Goal: Use online tool/utility: Utilize a website feature to perform a specific function

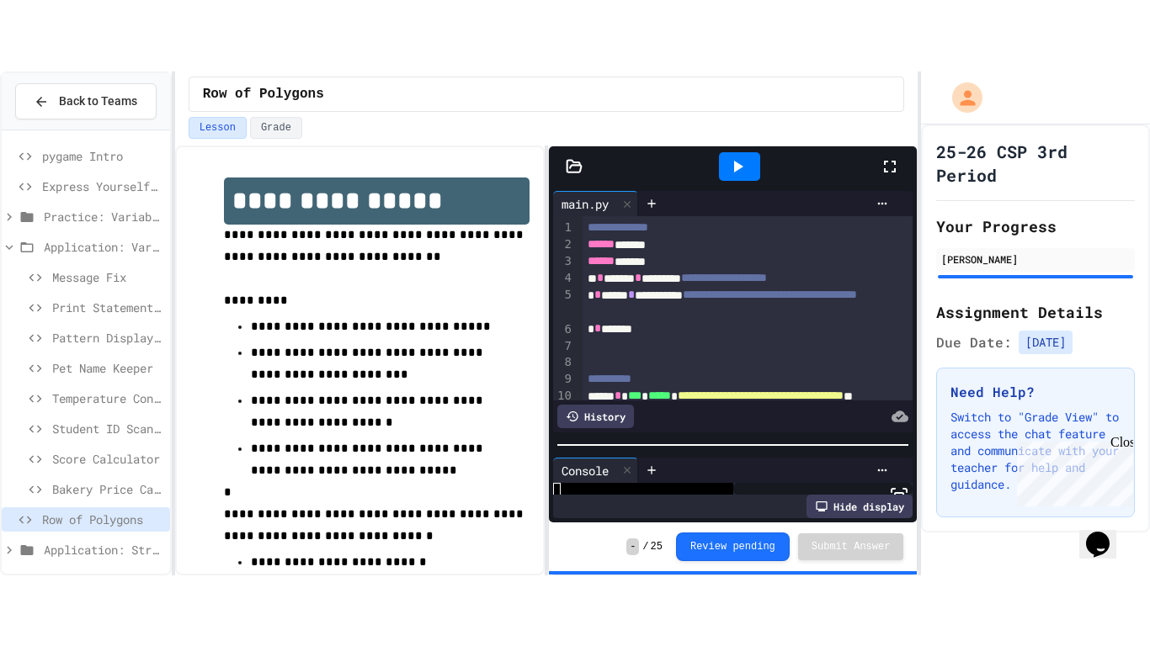
scroll to position [57, 0]
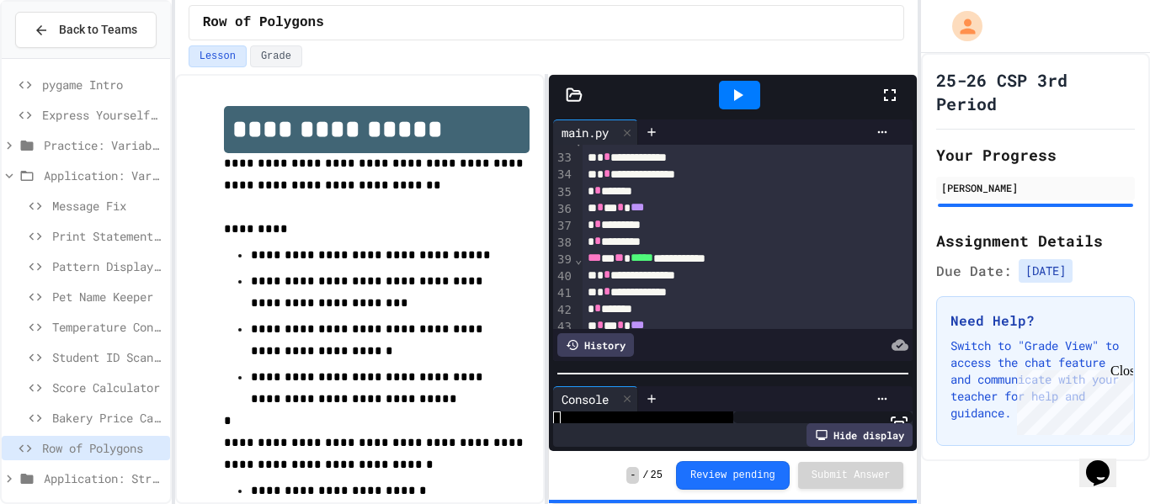
click at [886, 104] on icon at bounding box center [889, 95] width 20 height 20
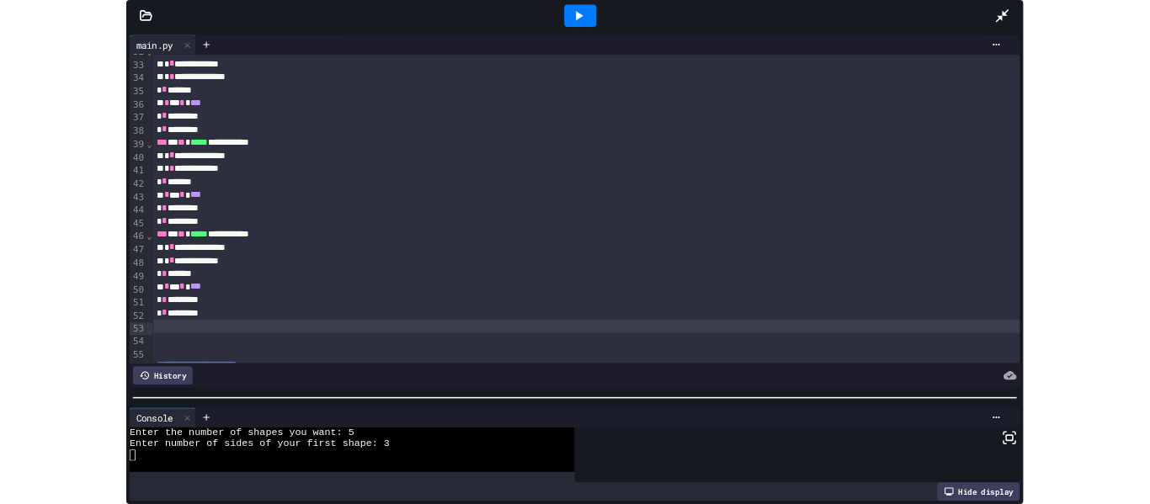
scroll to position [0, 0]
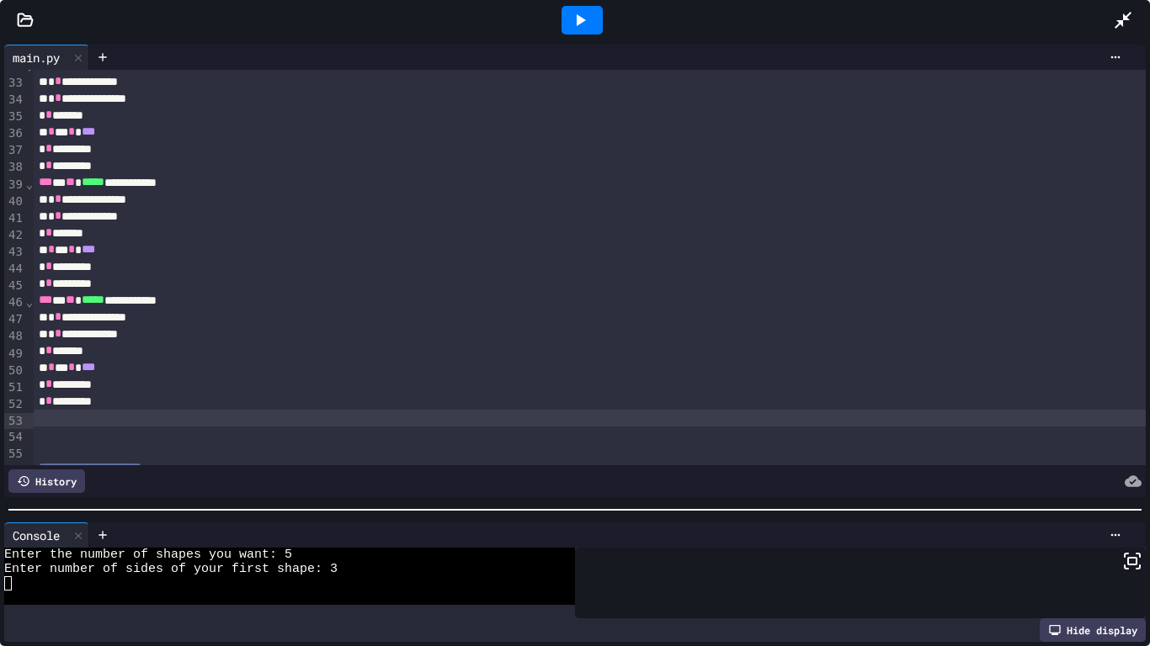
click at [585, 19] on icon at bounding box center [580, 20] width 20 height 20
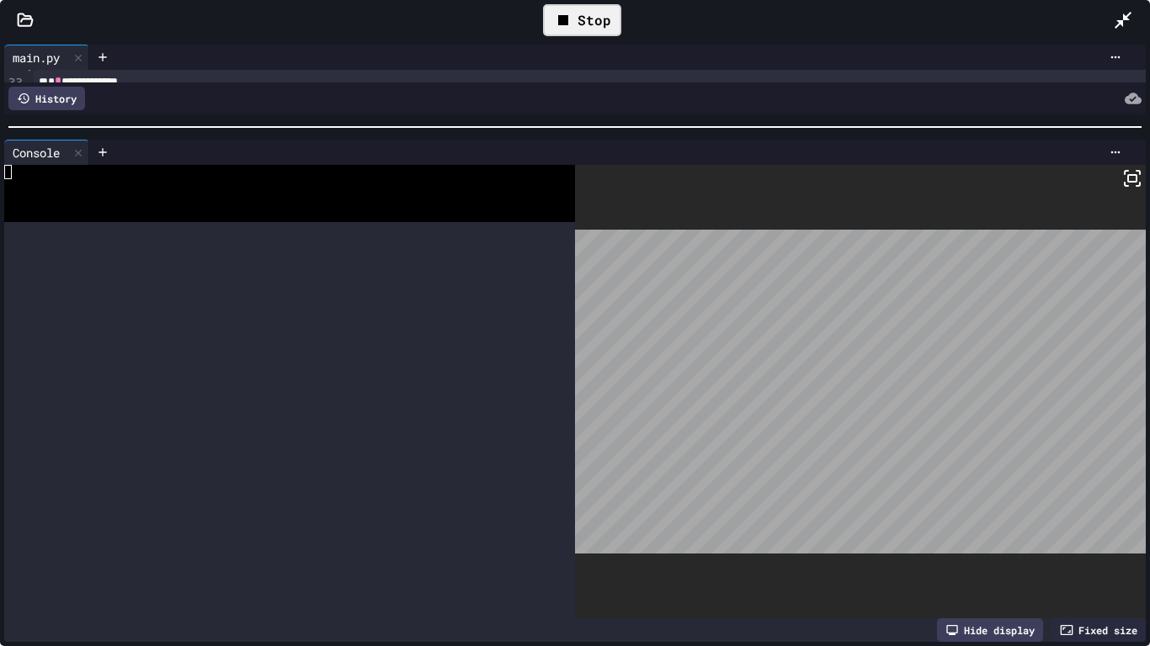
click at [808, 88] on div "**********" at bounding box center [575, 343] width 1150 height 606
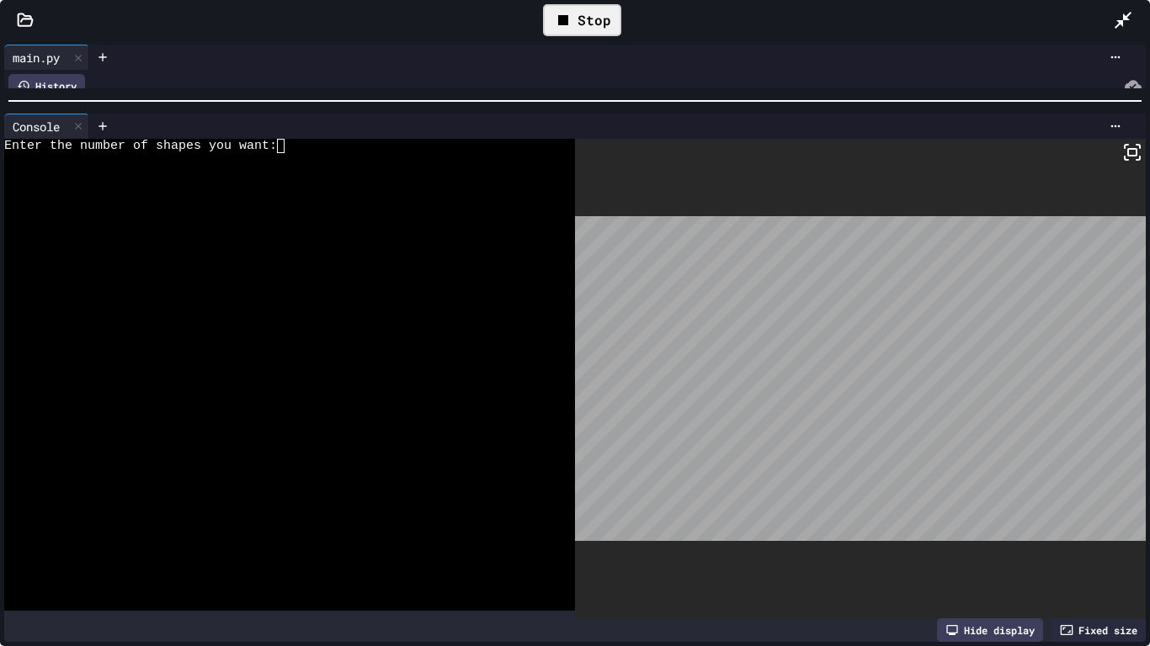
click at [494, 158] on div at bounding box center [280, 160] width 553 height 14
click at [590, 14] on div "Stop" at bounding box center [582, 20] width 78 height 32
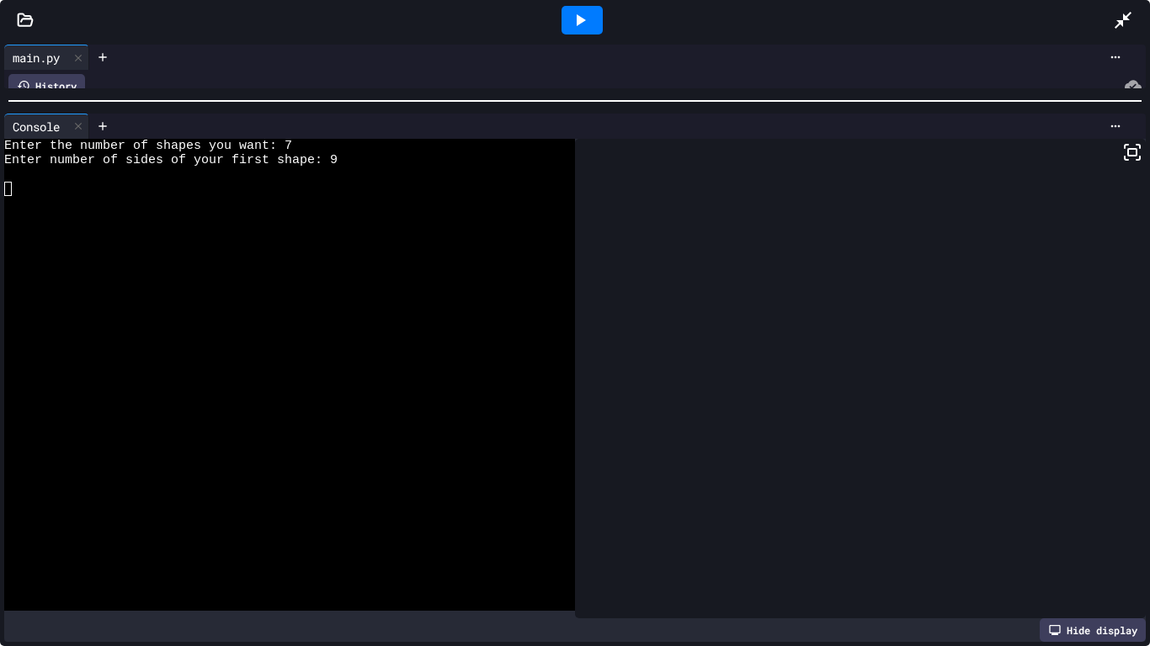
click at [590, 14] on div at bounding box center [581, 20] width 41 height 29
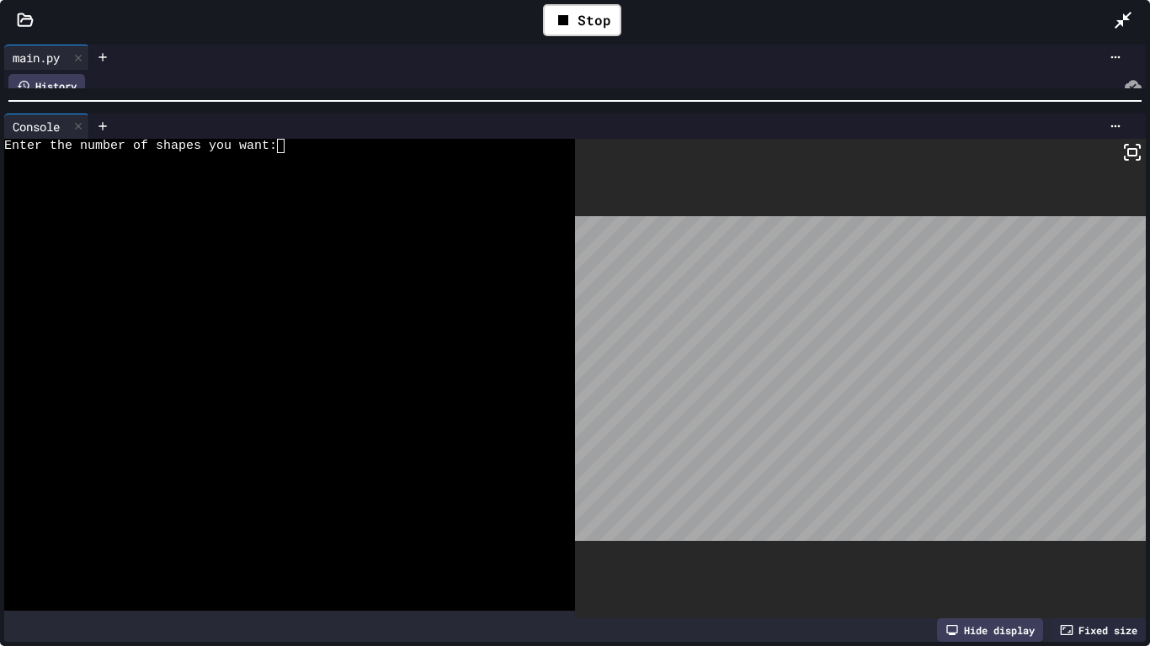
click at [385, 161] on div at bounding box center [280, 160] width 553 height 14
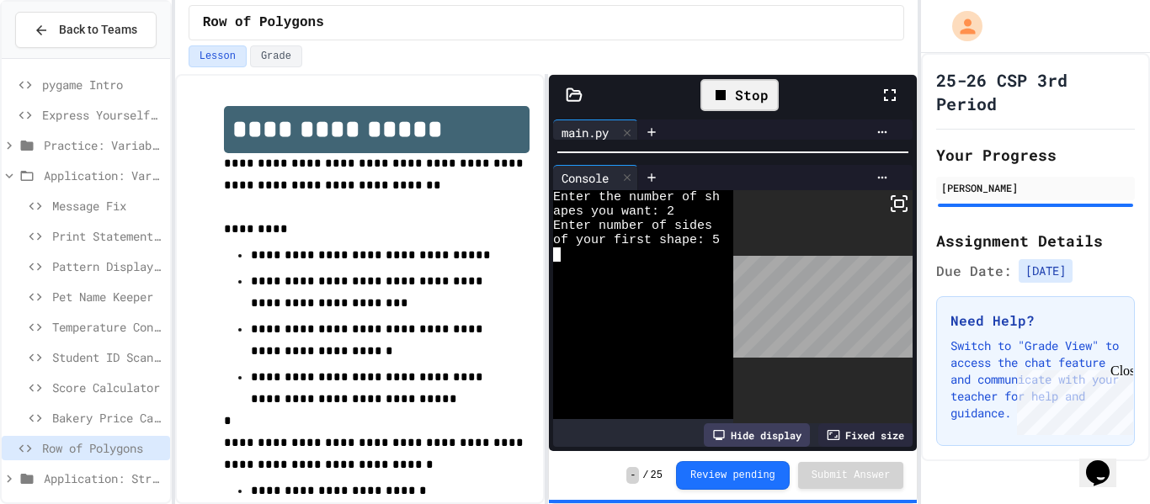
click at [750, 92] on div "Stop" at bounding box center [739, 95] width 78 height 32
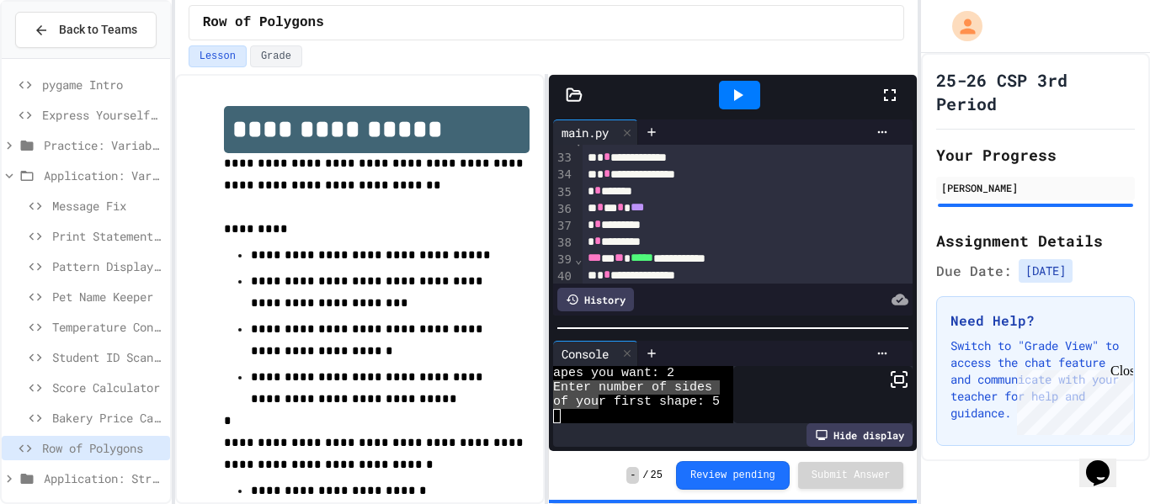
scroll to position [14, 0]
click at [693, 337] on div "**********" at bounding box center [733, 283] width 368 height 336
click at [141, 421] on span "Bakery Price Calculator" at bounding box center [107, 418] width 111 height 18
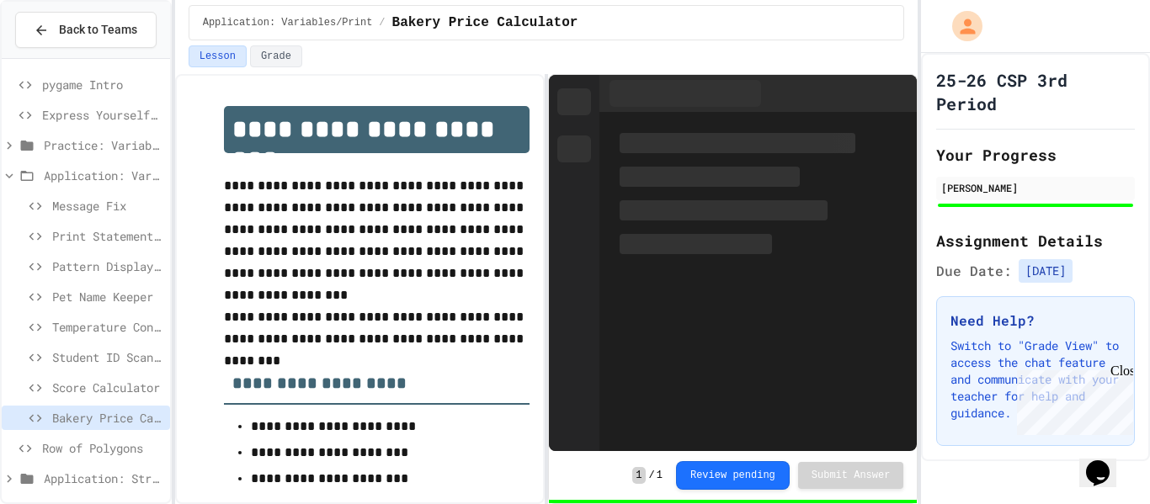
click at [98, 456] on span "Row of Polygons" at bounding box center [102, 448] width 121 height 18
